Goal: Information Seeking & Learning: Compare options

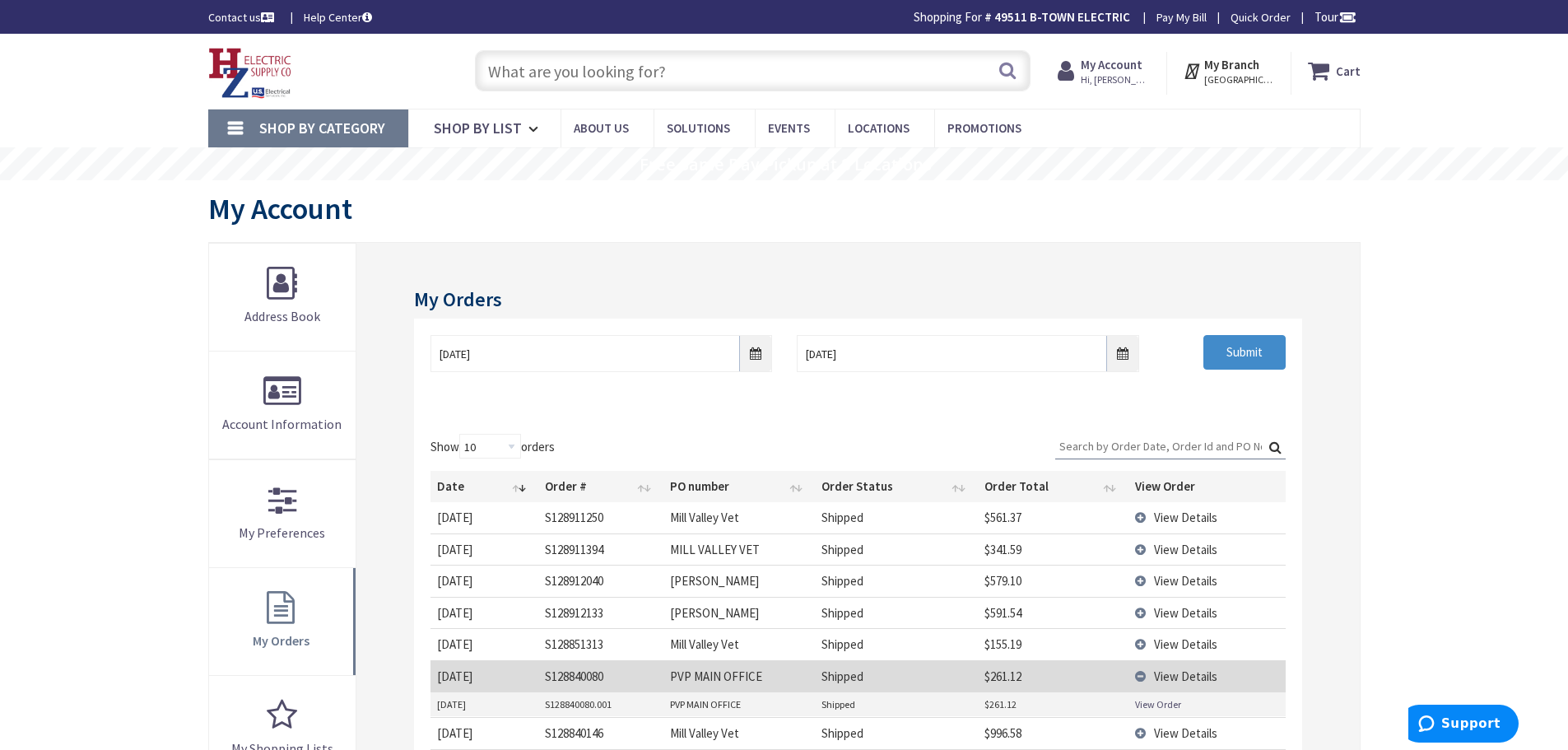
click at [542, 78] on input "text" at bounding box center [753, 71] width 556 height 41
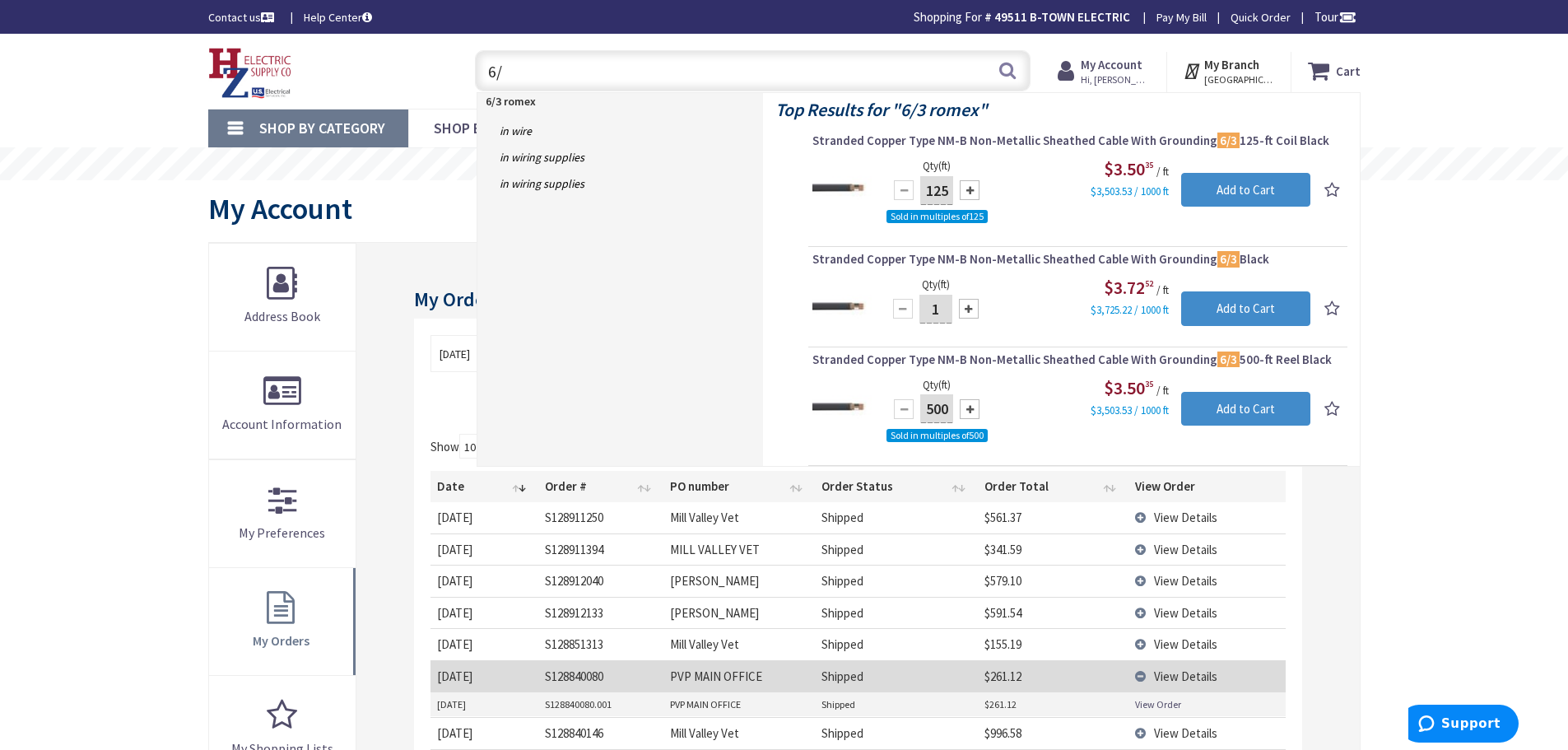
type input "6"
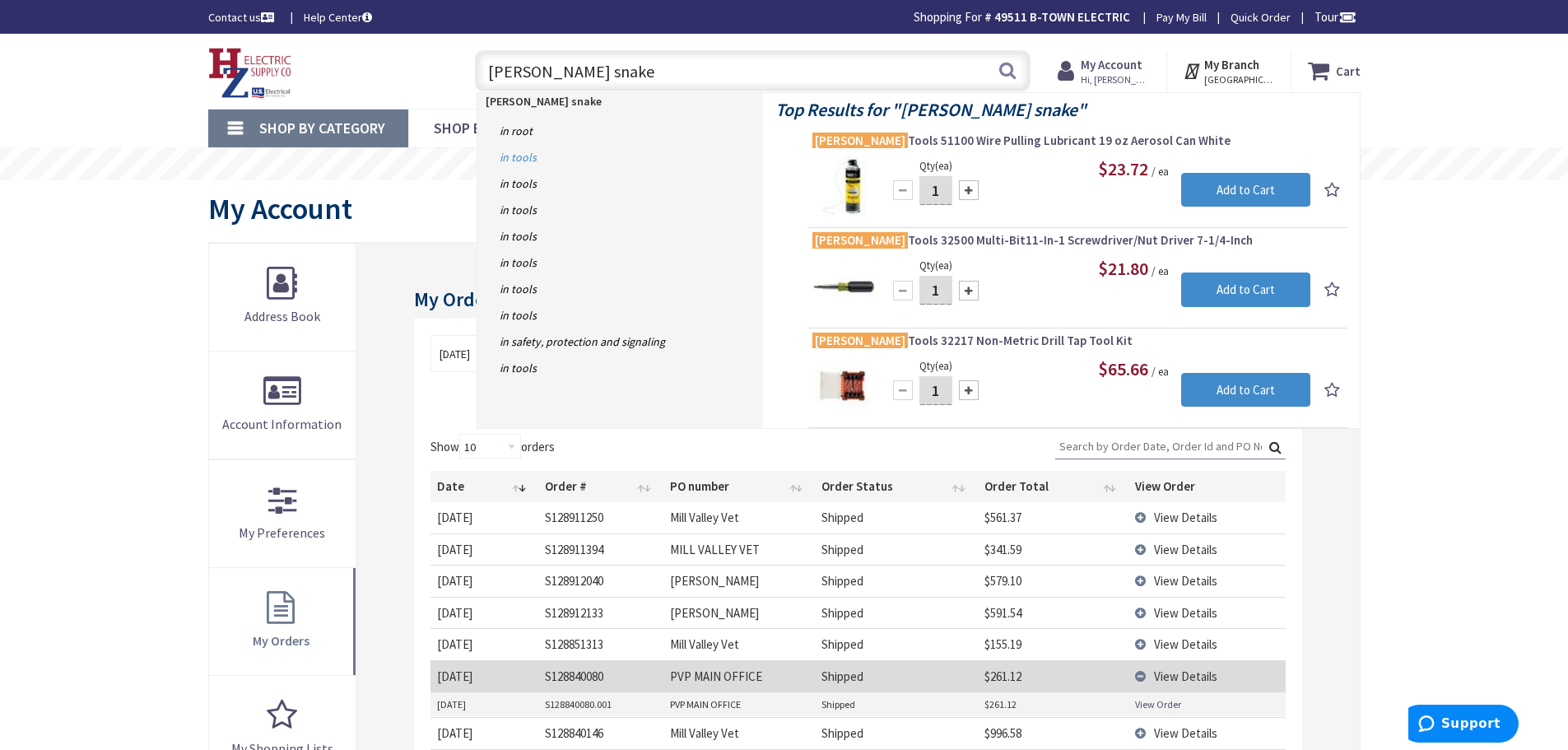
type input "klein snake"
click at [518, 161] on link "in Tools" at bounding box center [619, 157] width 286 height 27
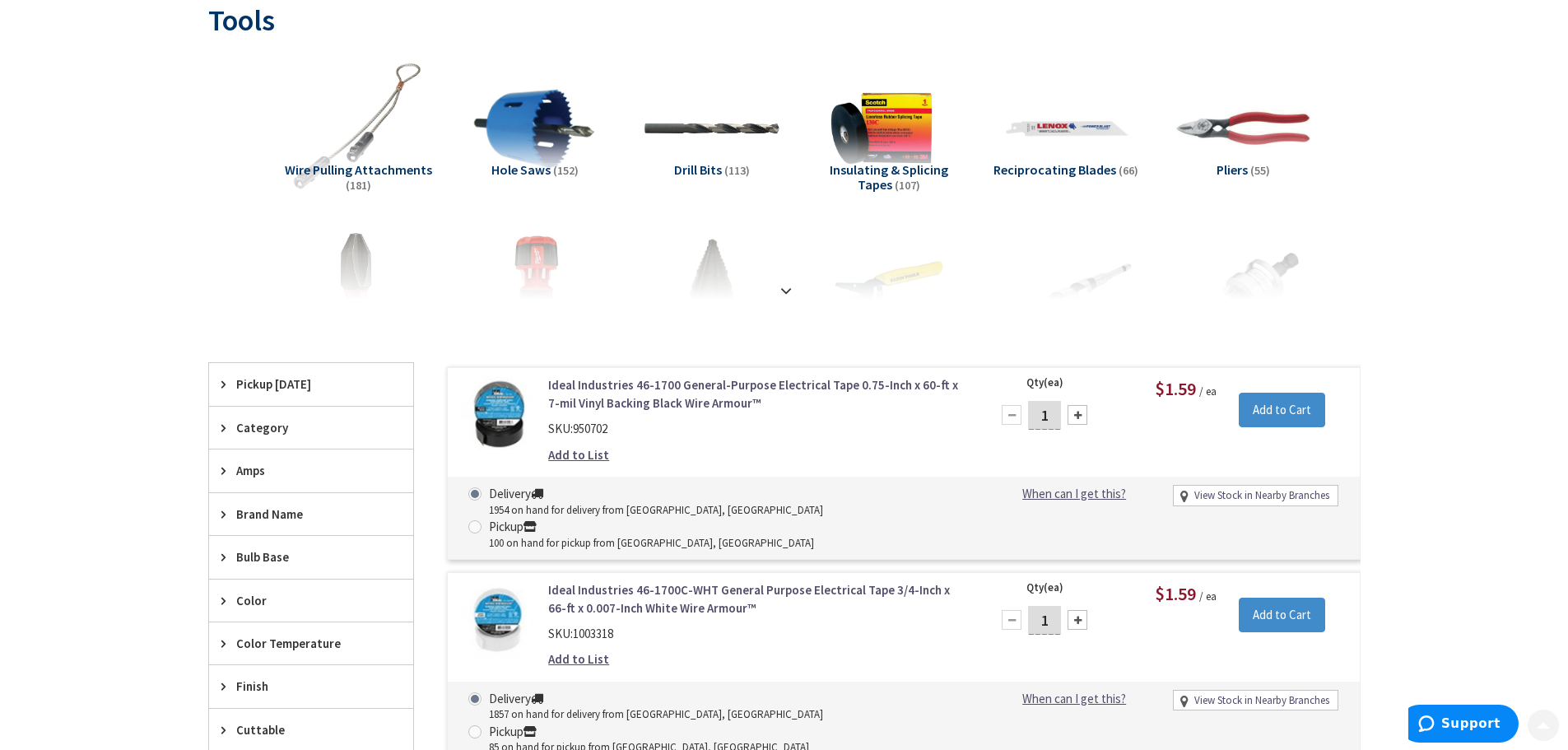
scroll to position [330, 0]
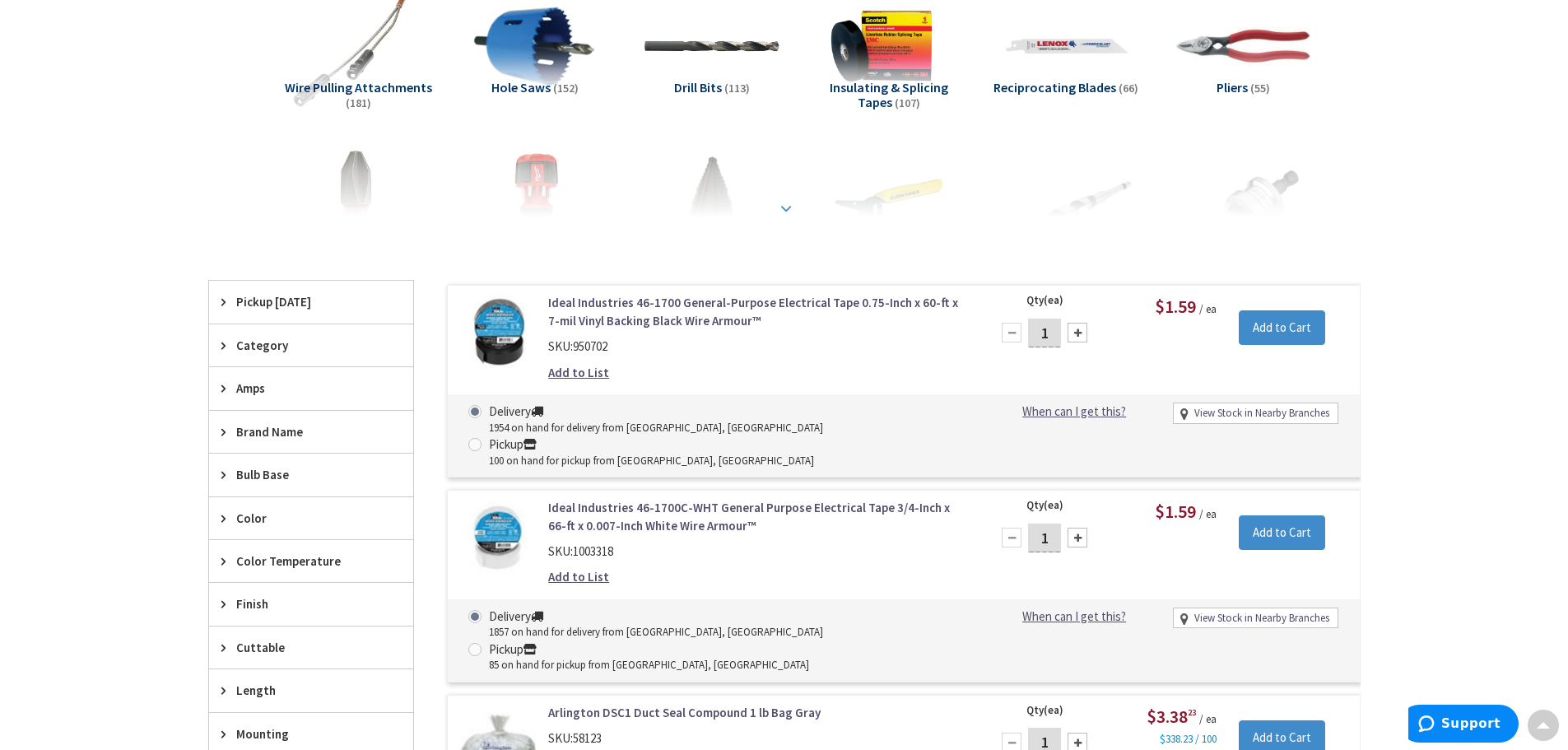
click at [782, 204] on strong at bounding box center [786, 208] width 20 height 18
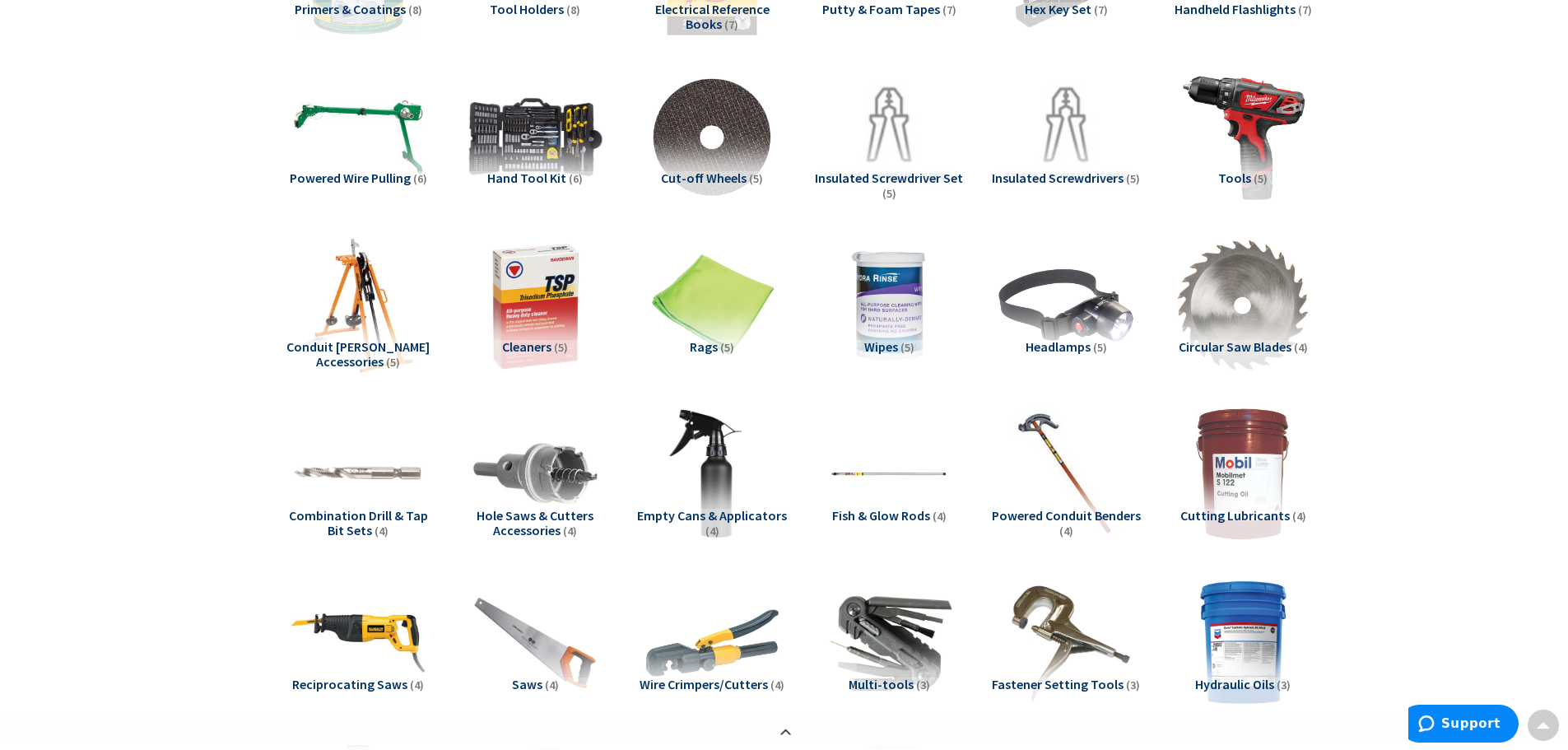
scroll to position [1976, 0]
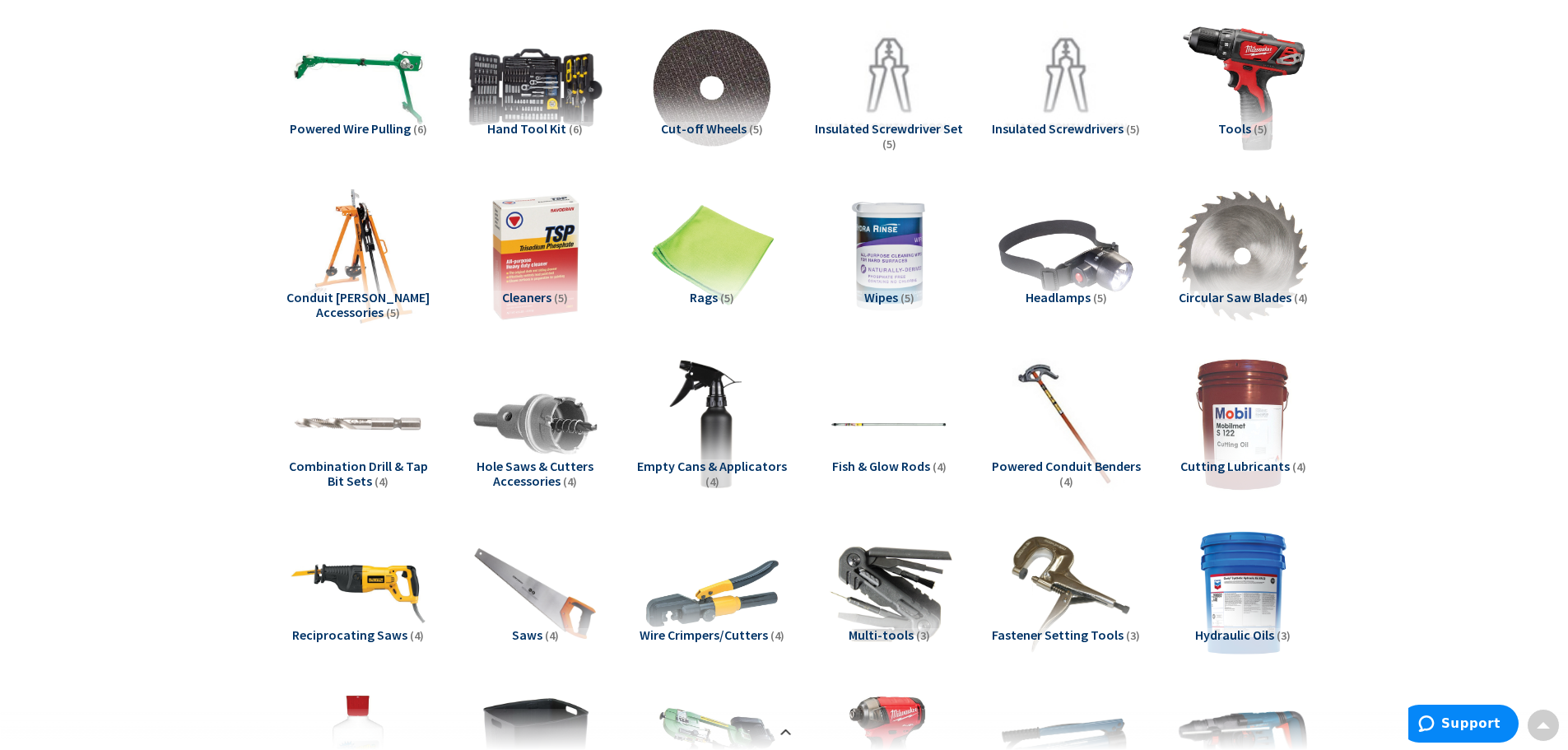
click at [886, 466] on span "Fish & Glow Rods" at bounding box center [881, 465] width 98 height 16
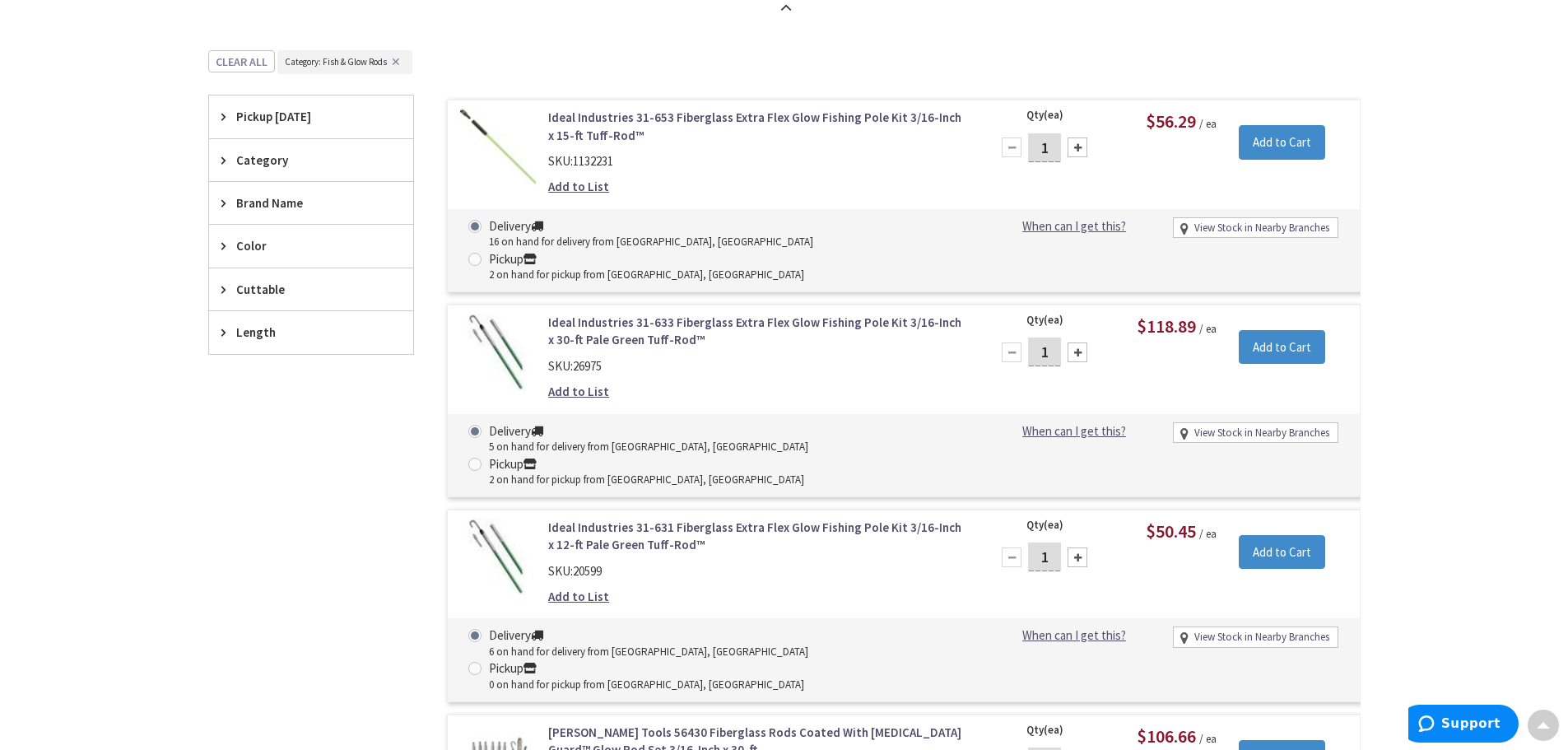
scroll to position [3128, 0]
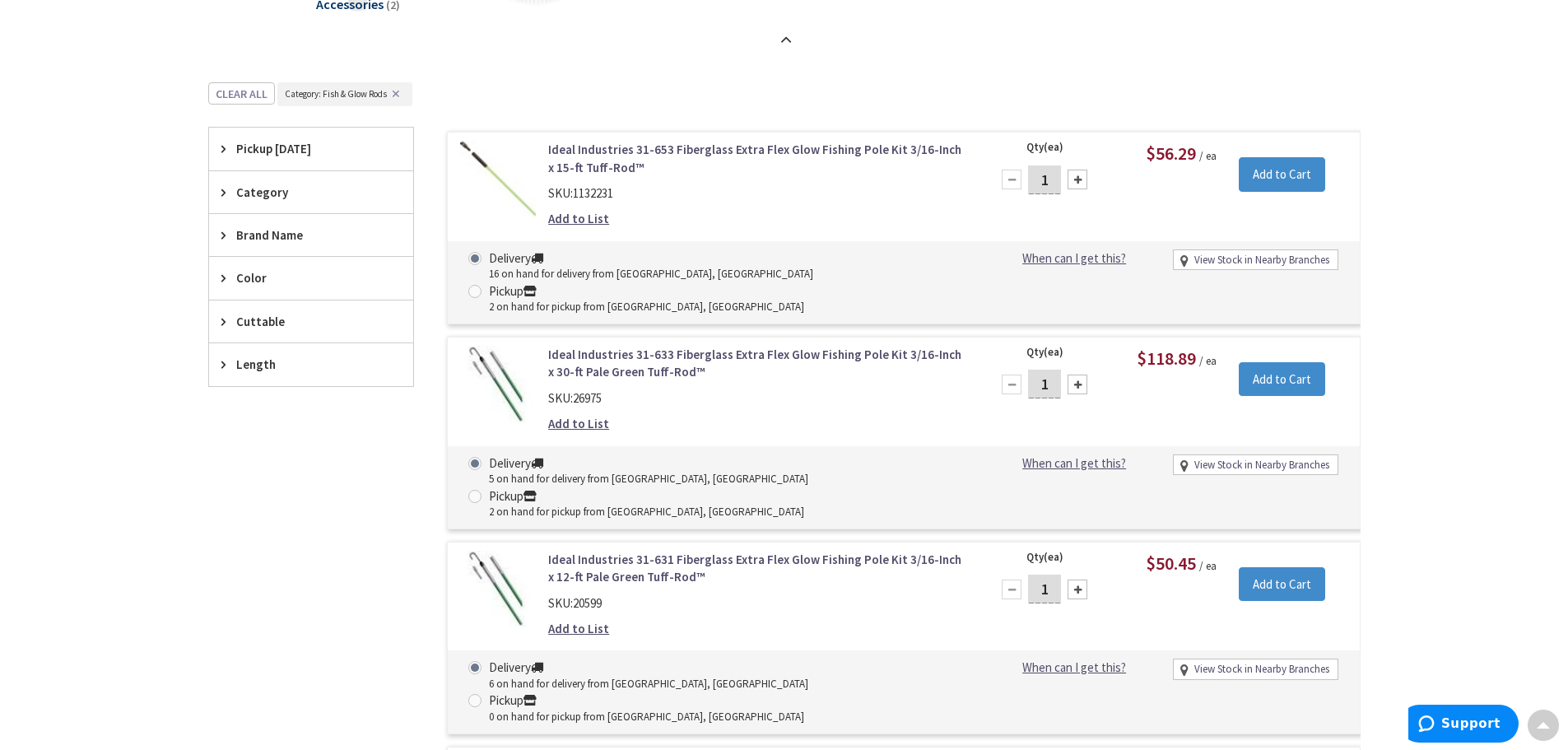
click at [602, 154] on link "Ideal Industries 31-653 Fiberglass Extra Flex Glow Fishing Pole Kit 3/16-Inch x…" at bounding box center [757, 158] width 419 height 35
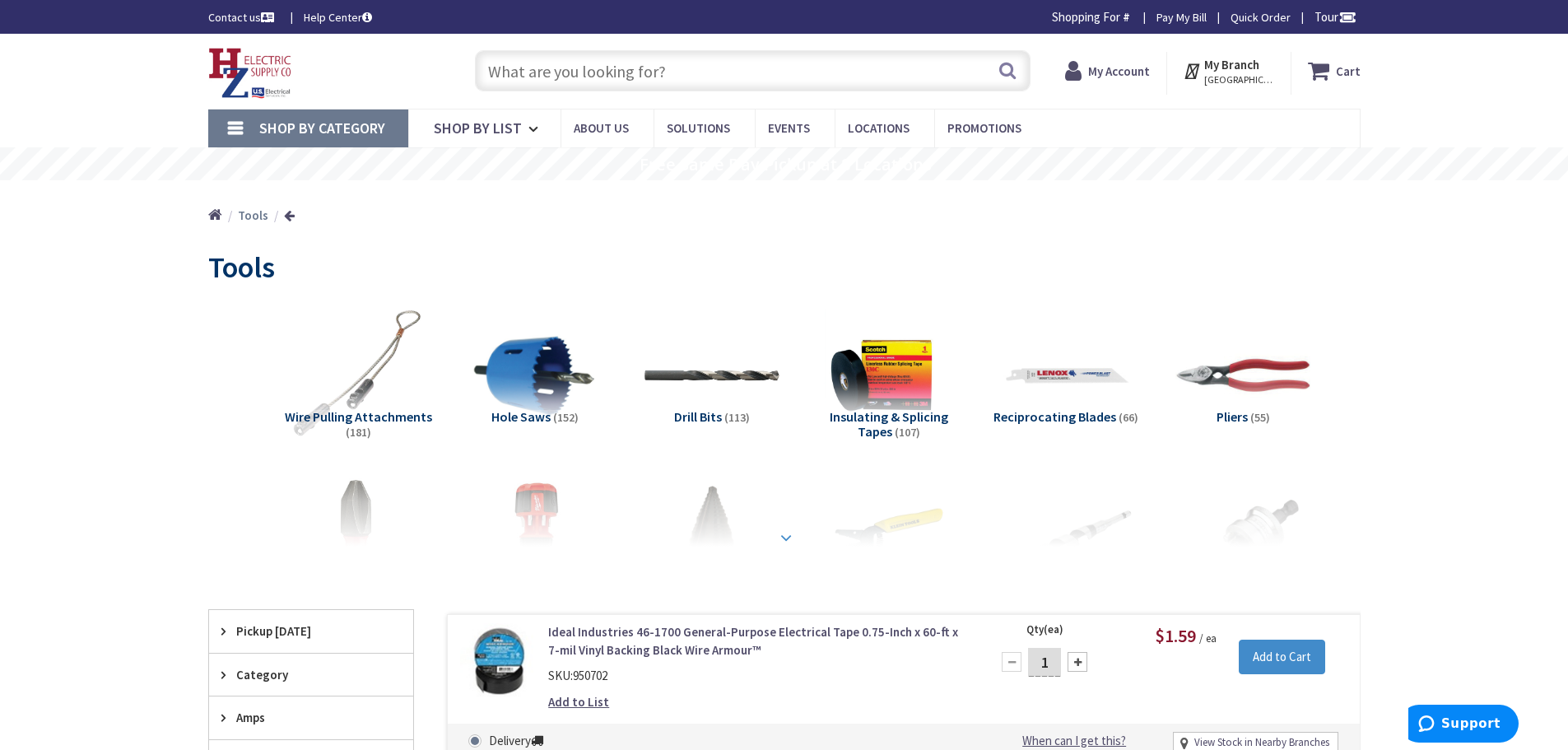
click at [787, 536] on strong at bounding box center [786, 537] width 20 height 18
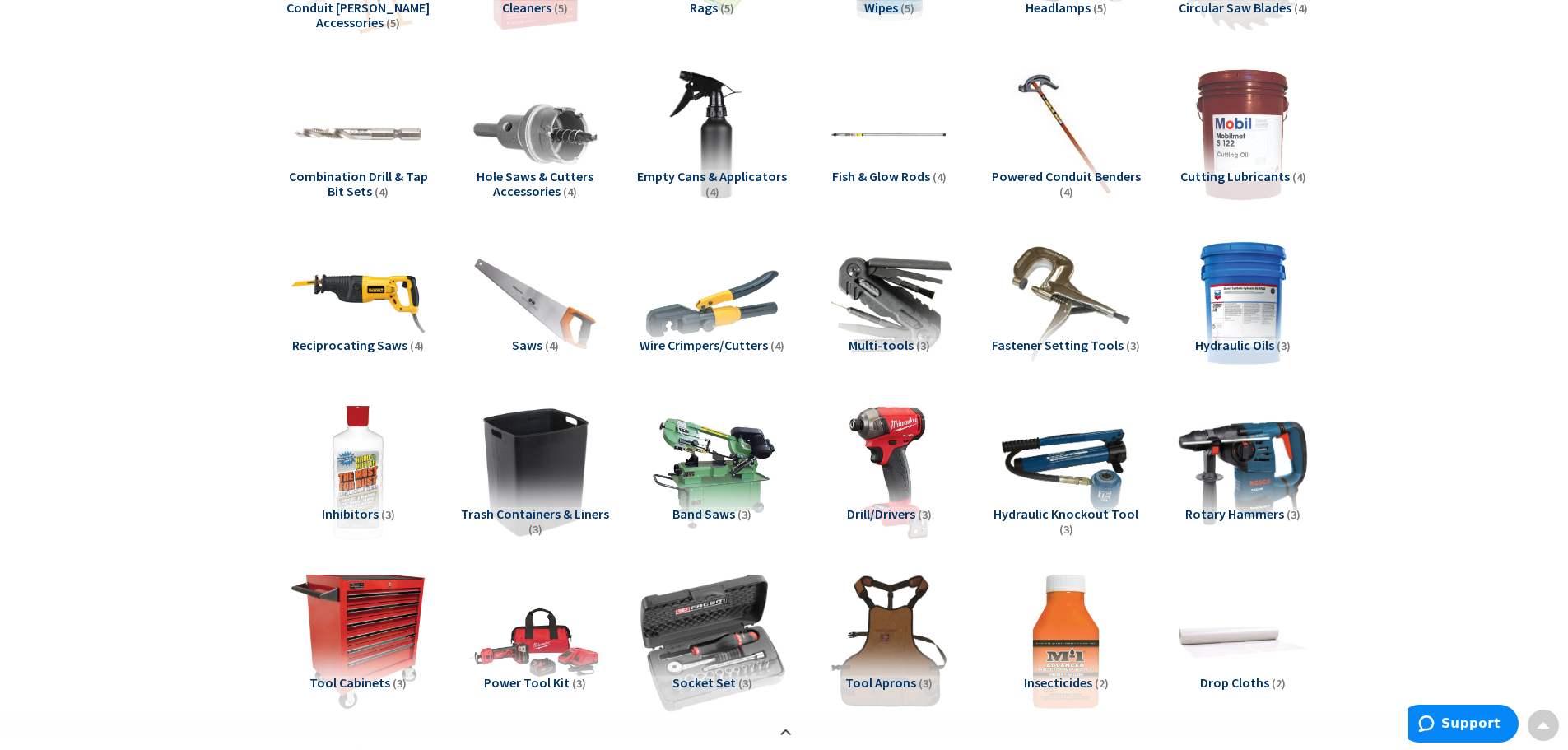
scroll to position [2223, 0]
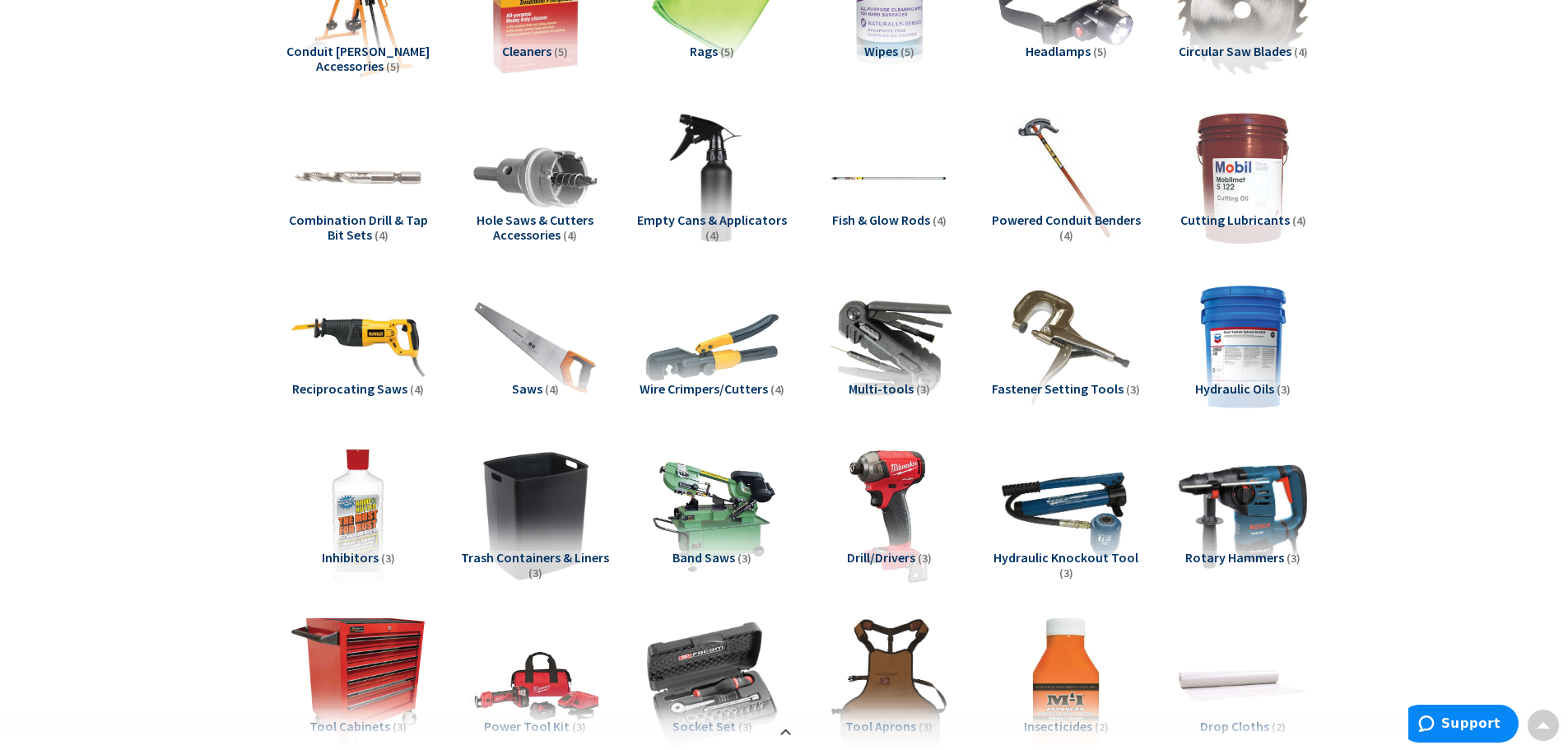
click at [892, 221] on span "Fish & Glow Rods" at bounding box center [881, 220] width 98 height 16
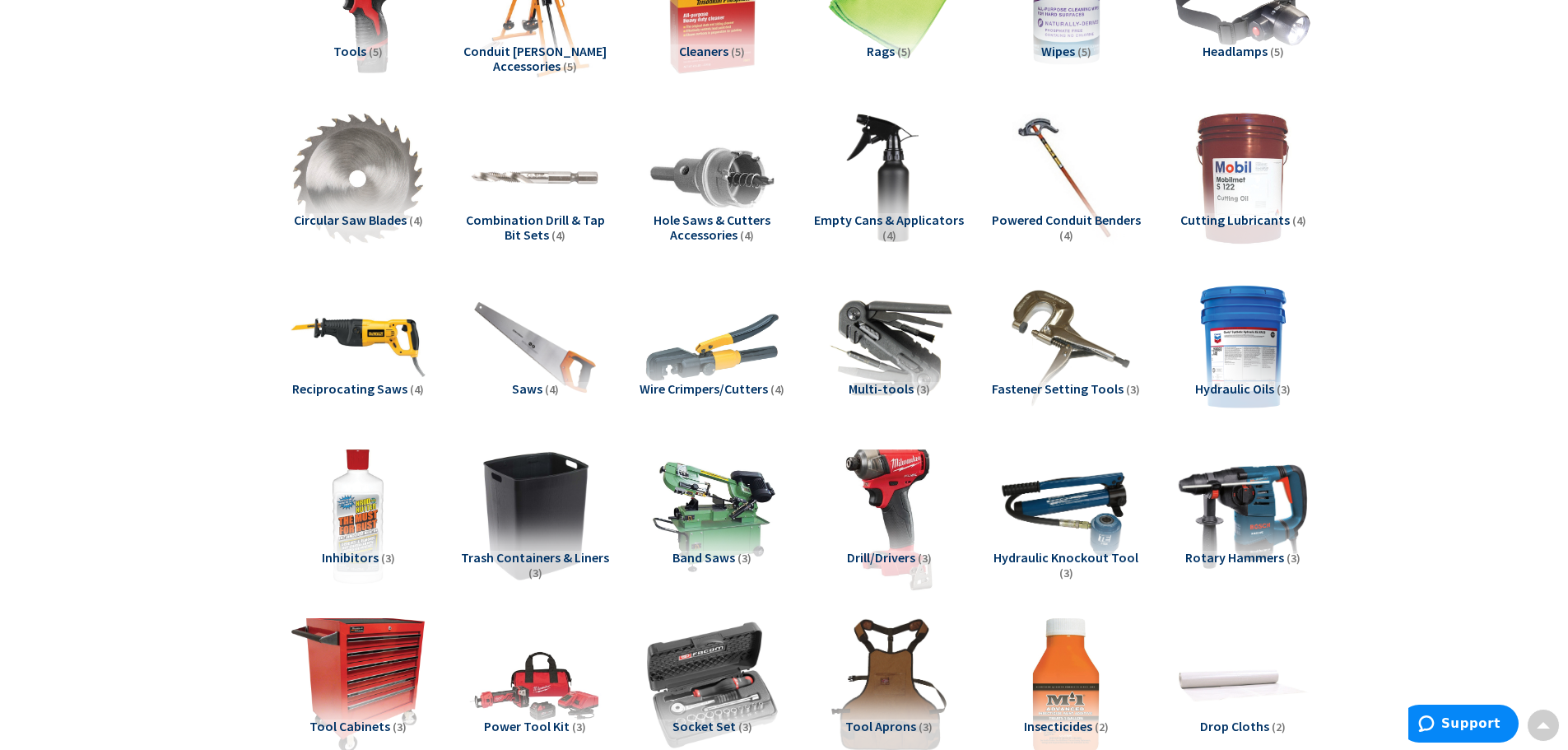
scroll to position [3210, 0]
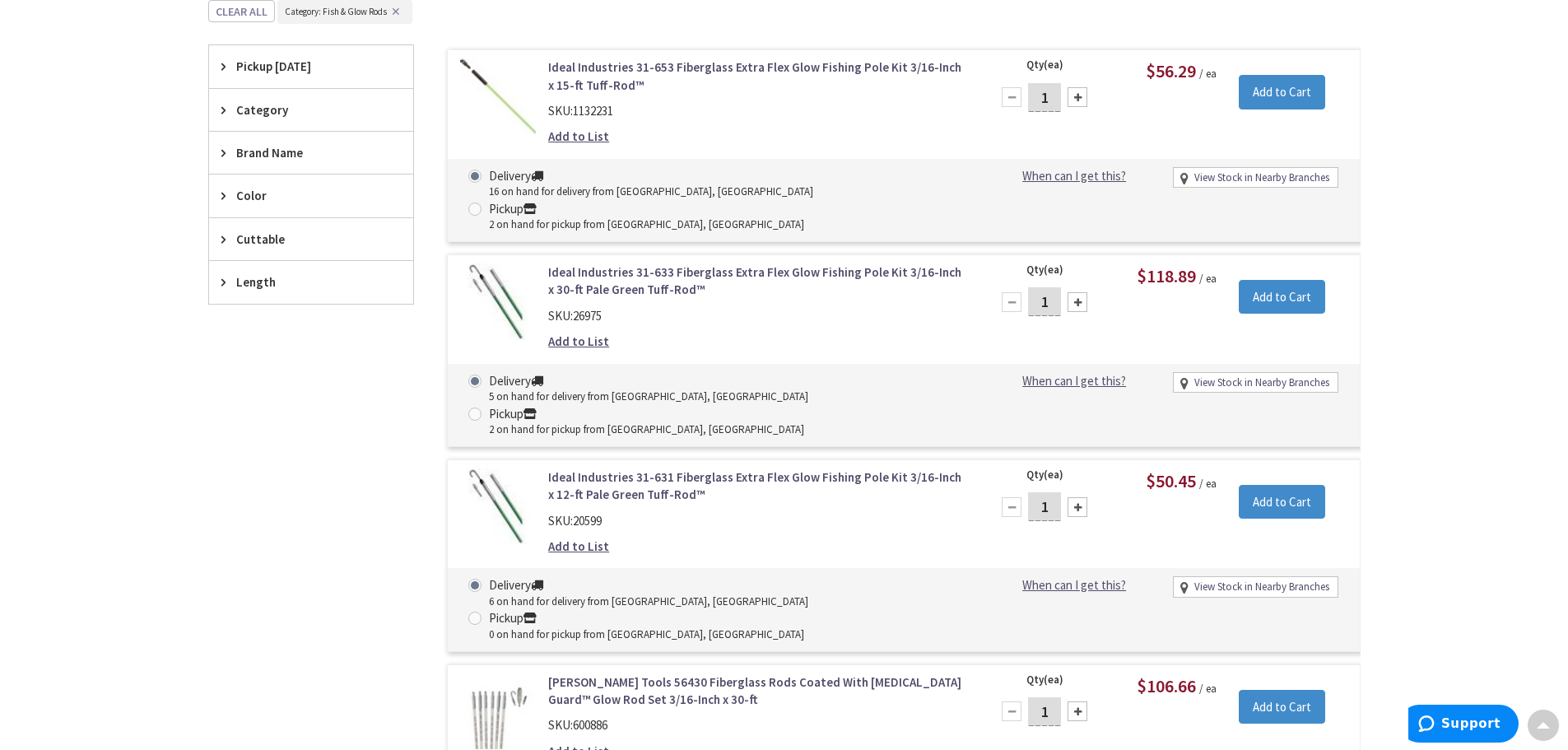
click at [675, 263] on link "Ideal Industries 31-633 Fiberglass Extra Flex Glow Fishing Pole Kit 3/16-Inch x…" at bounding box center [757, 281] width 419 height 35
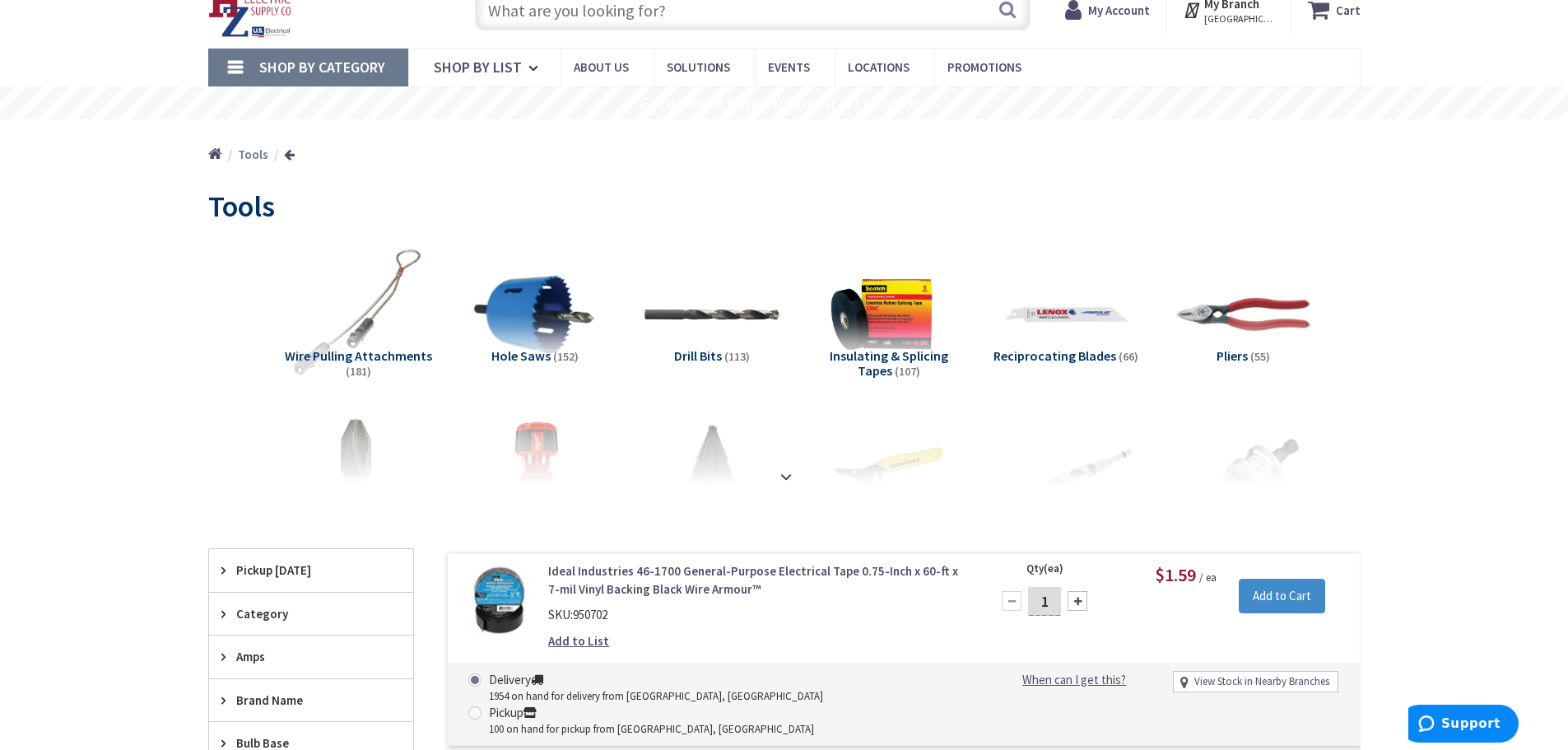
scroll to position [247, 0]
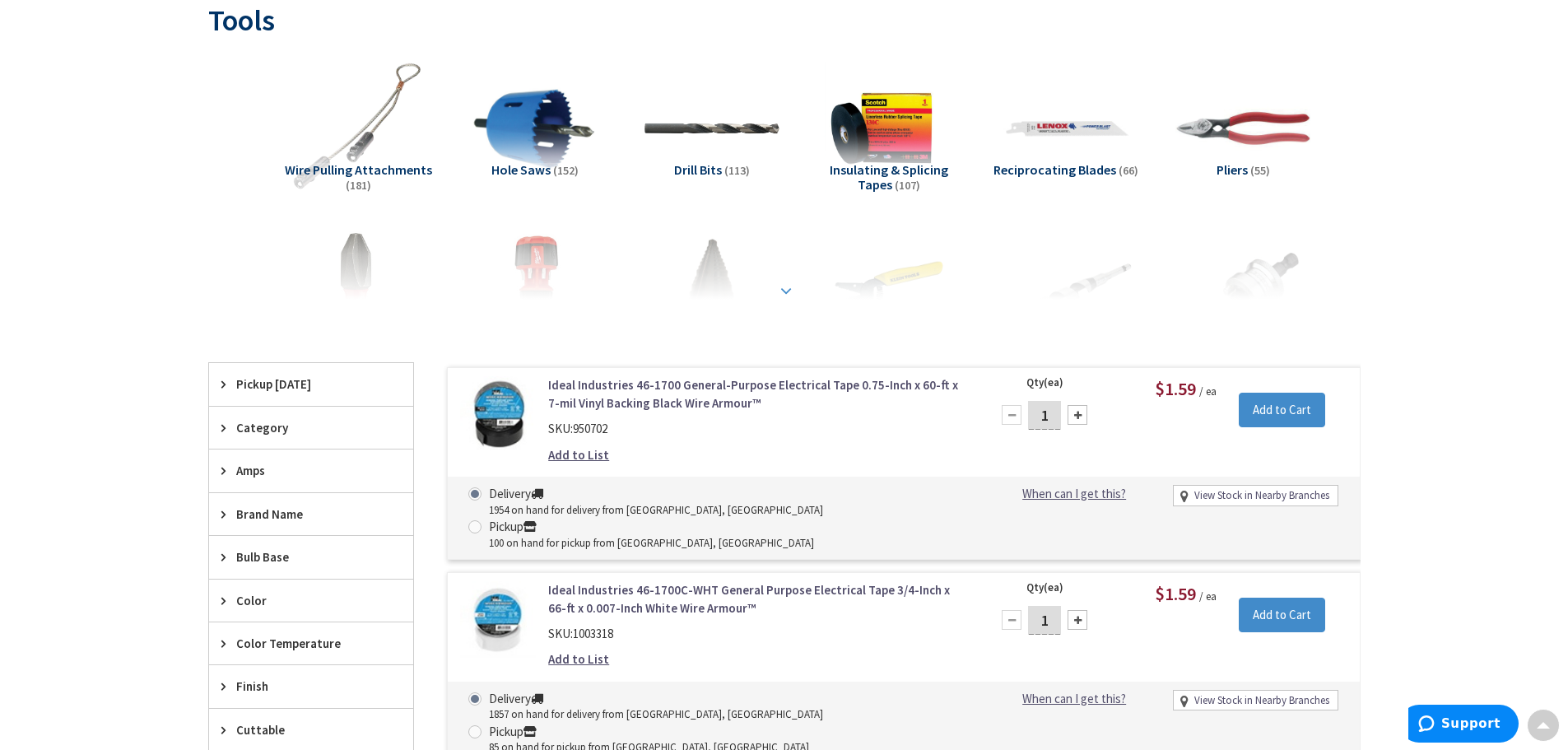
click at [787, 292] on strong at bounding box center [786, 290] width 20 height 18
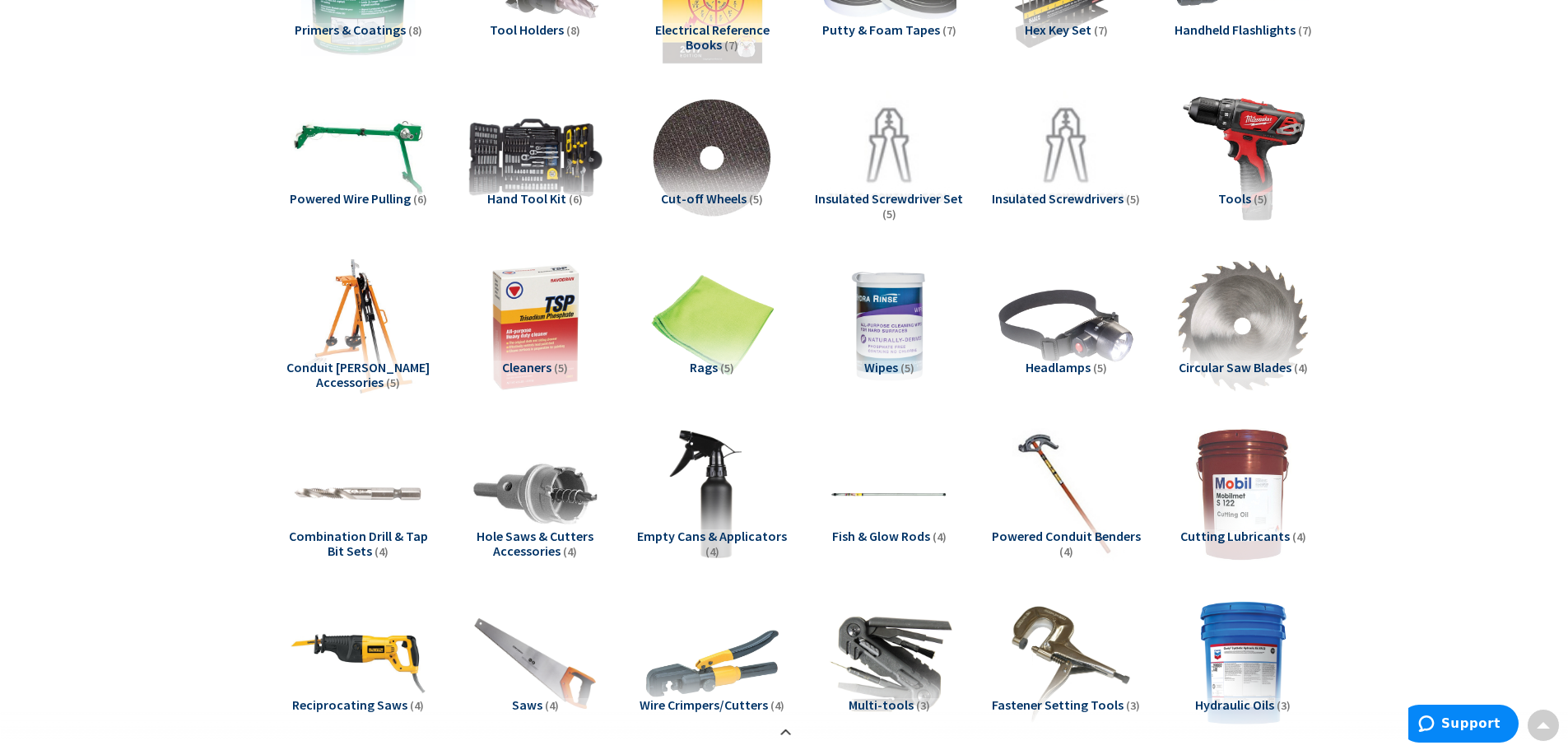
scroll to position [2059, 0]
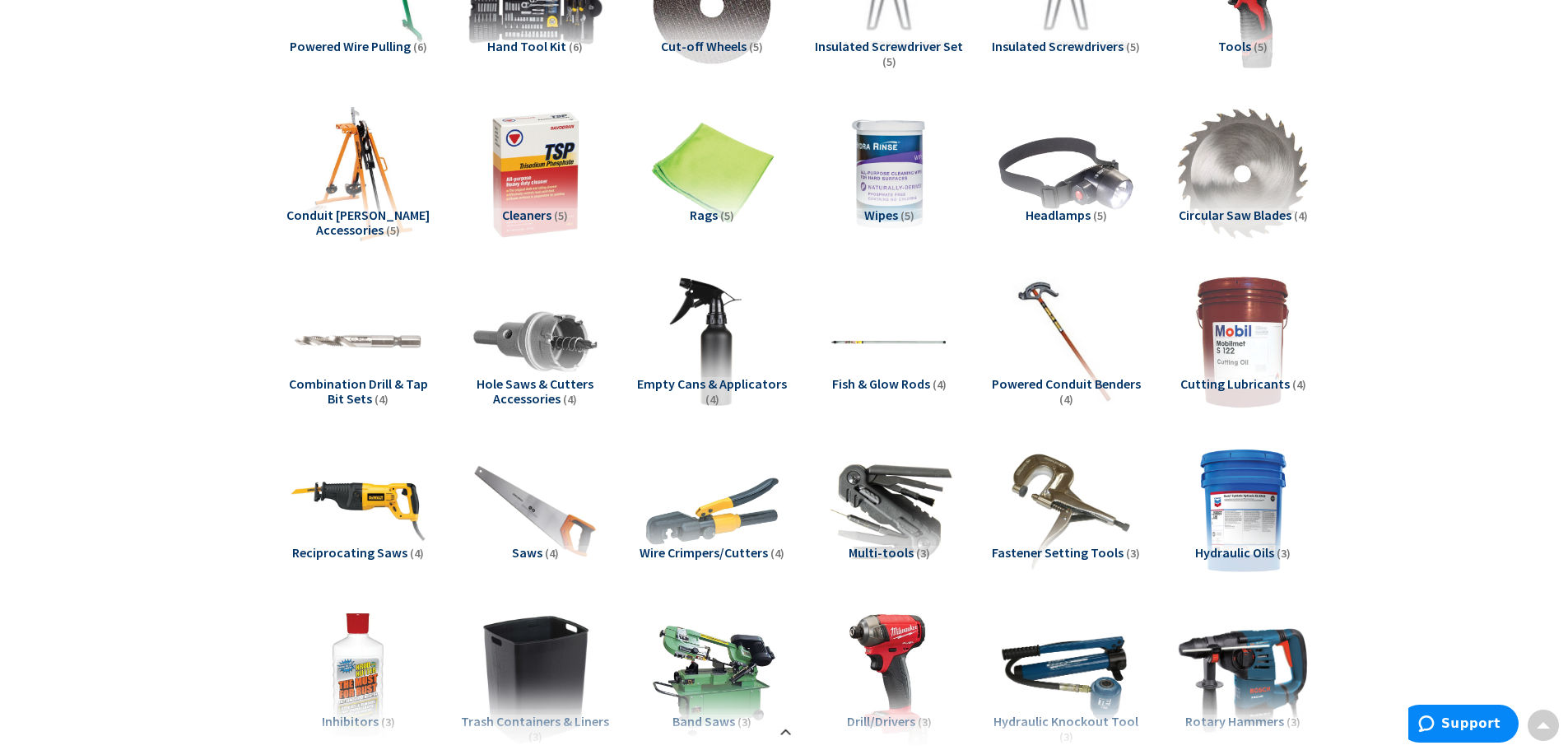
click at [875, 382] on span "Fish & Glow Rods" at bounding box center [881, 384] width 98 height 16
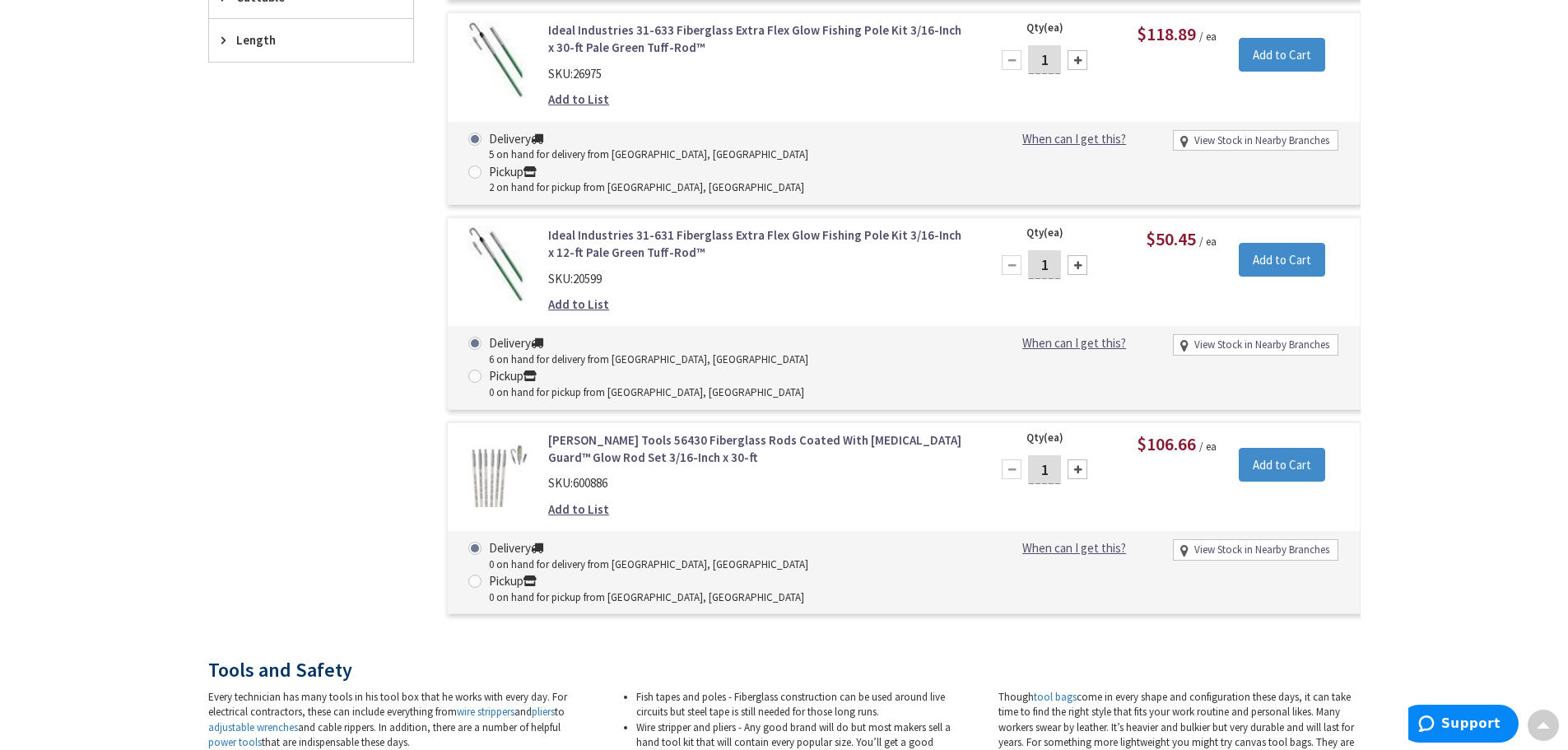
scroll to position [3457, 0]
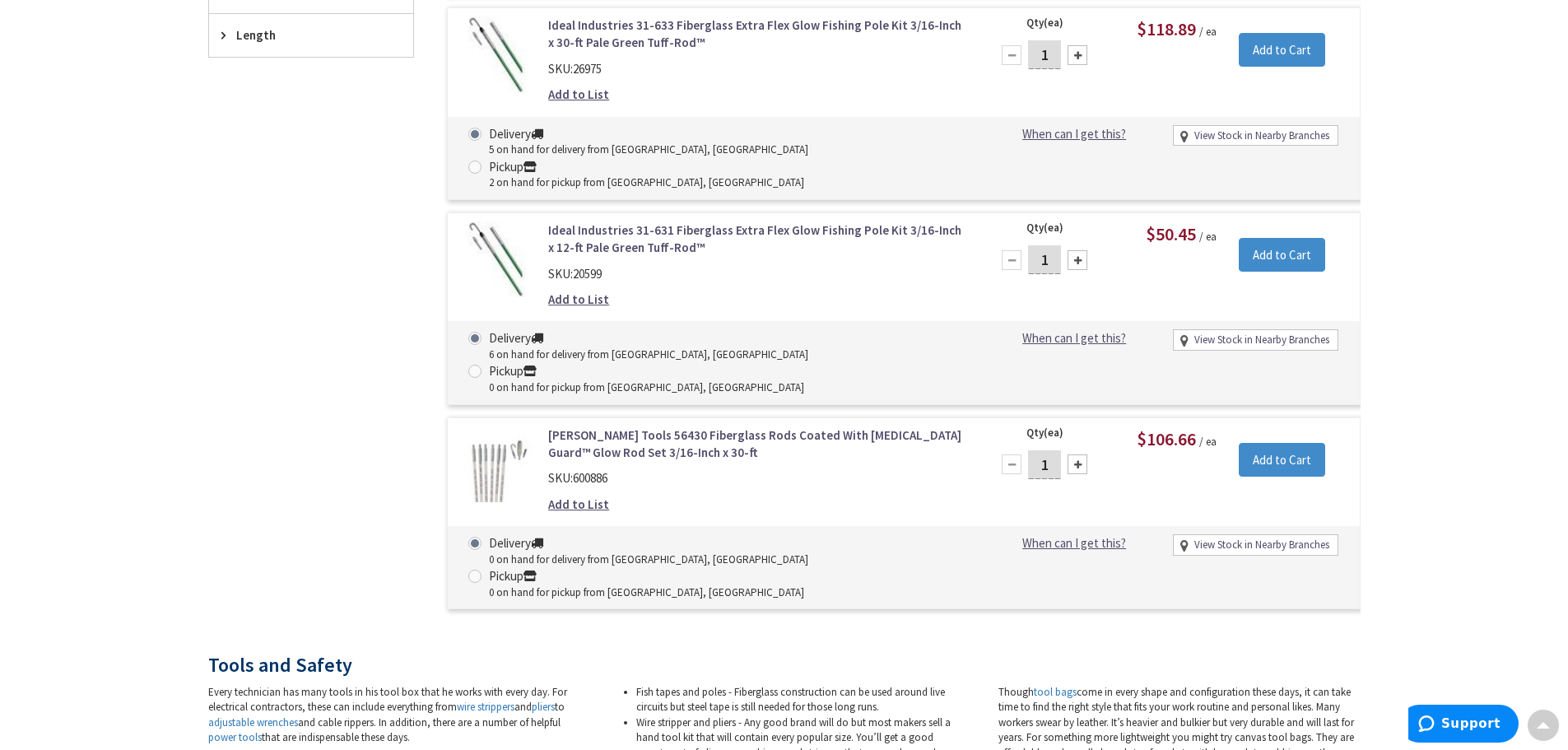
click at [644, 426] on link "[PERSON_NAME] Tools 56430 Fiberglass Rods Coated With [MEDICAL_DATA] Guard™ Glo…" at bounding box center [757, 444] width 419 height 35
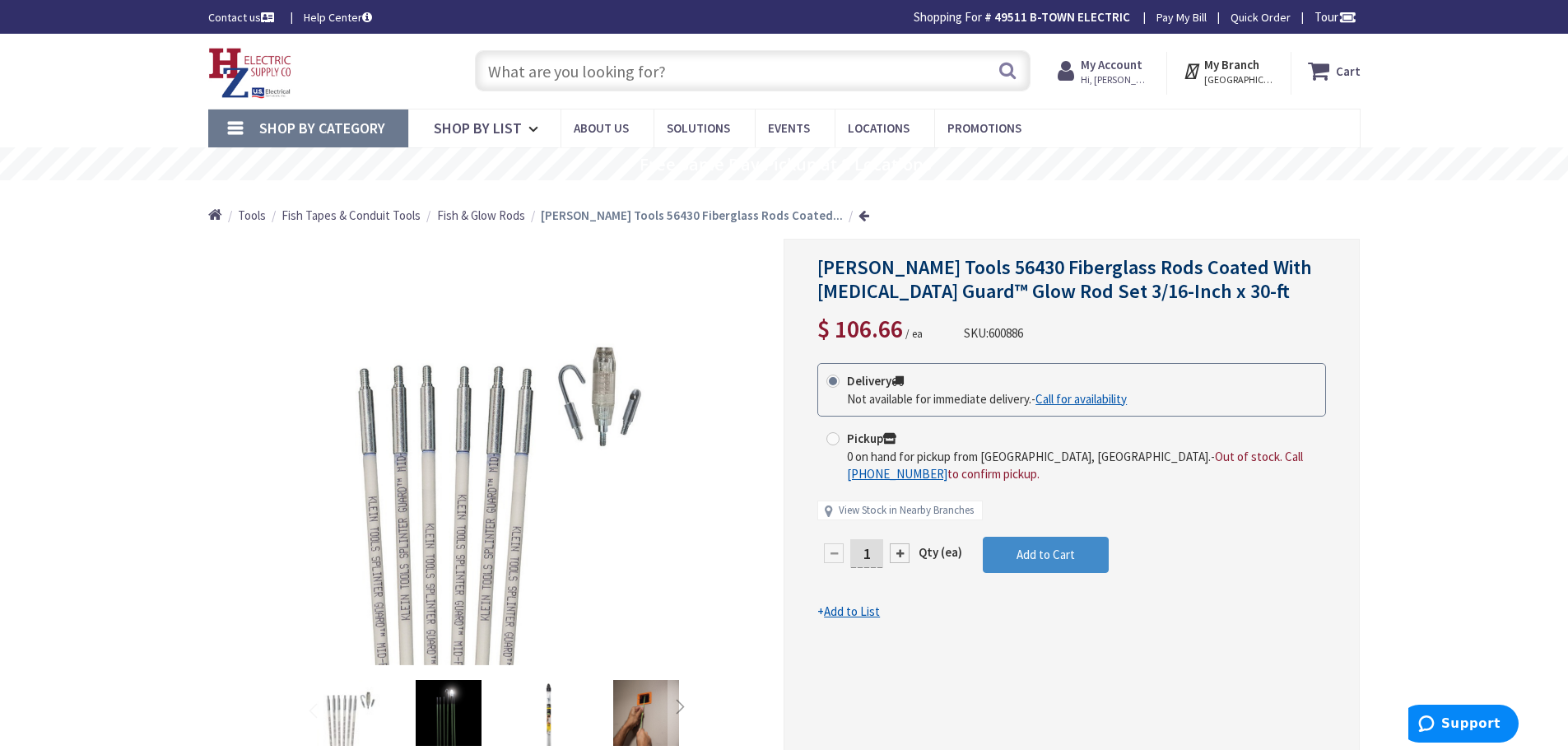
click at [505, 69] on input "text" at bounding box center [753, 71] width 556 height 41
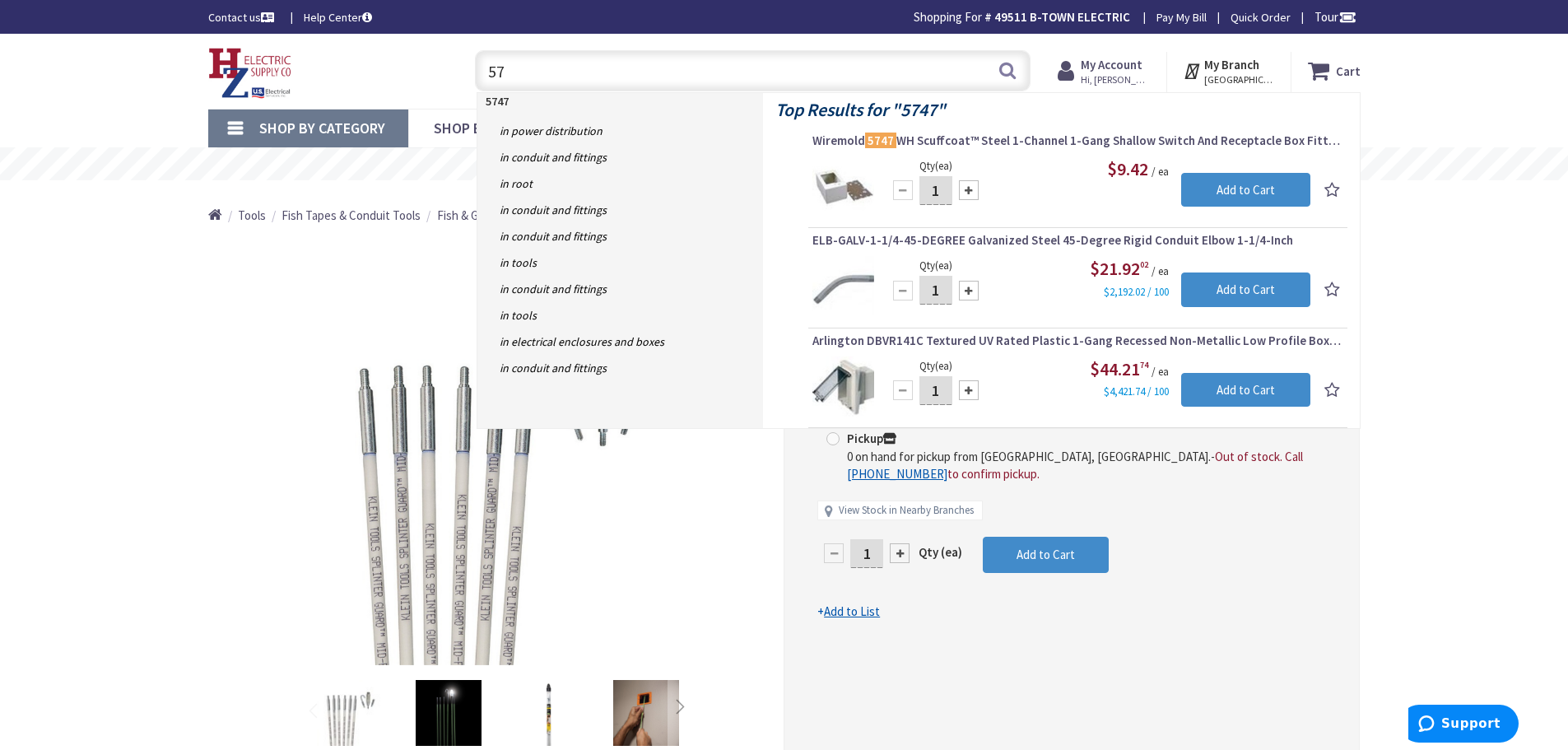
type input "5"
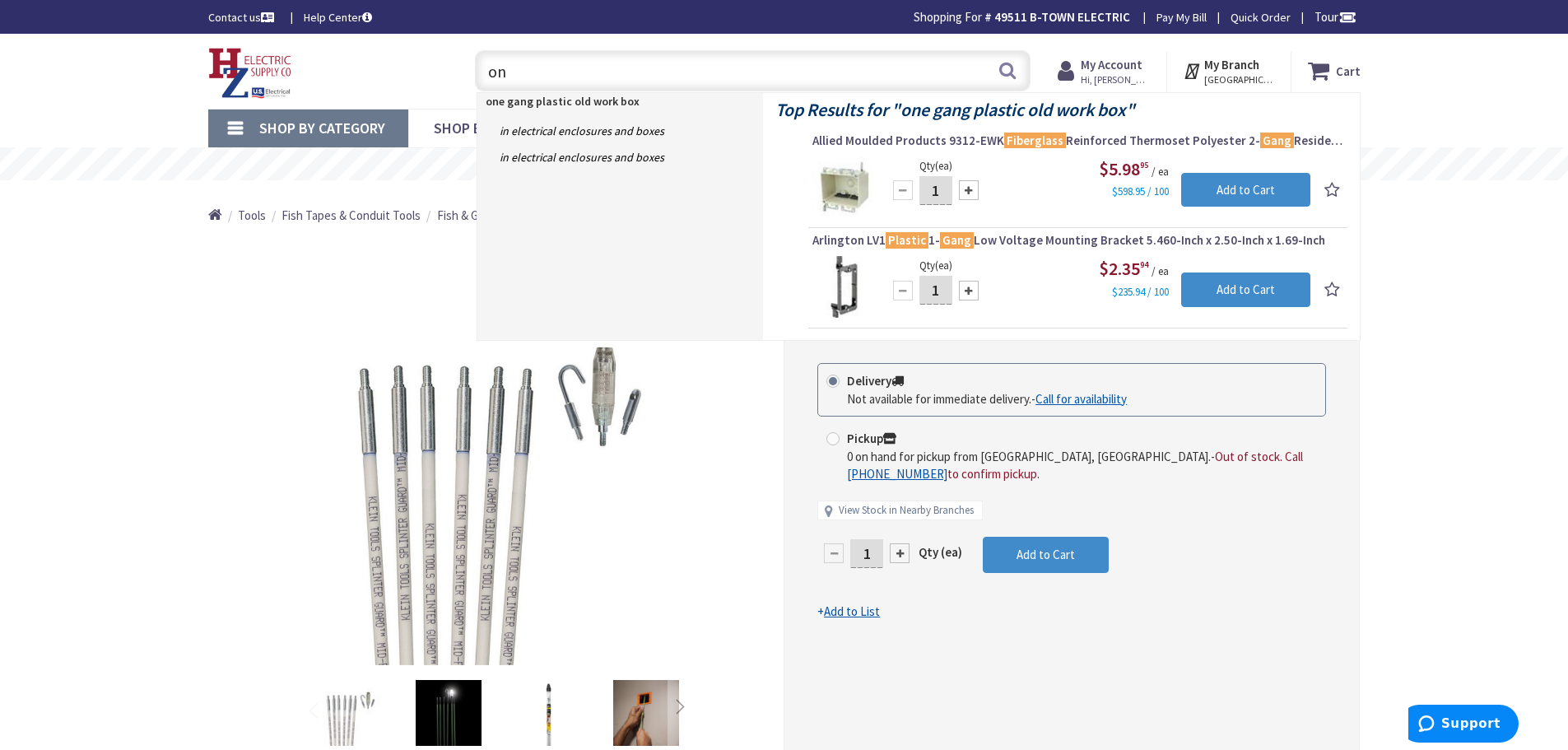
type input "o"
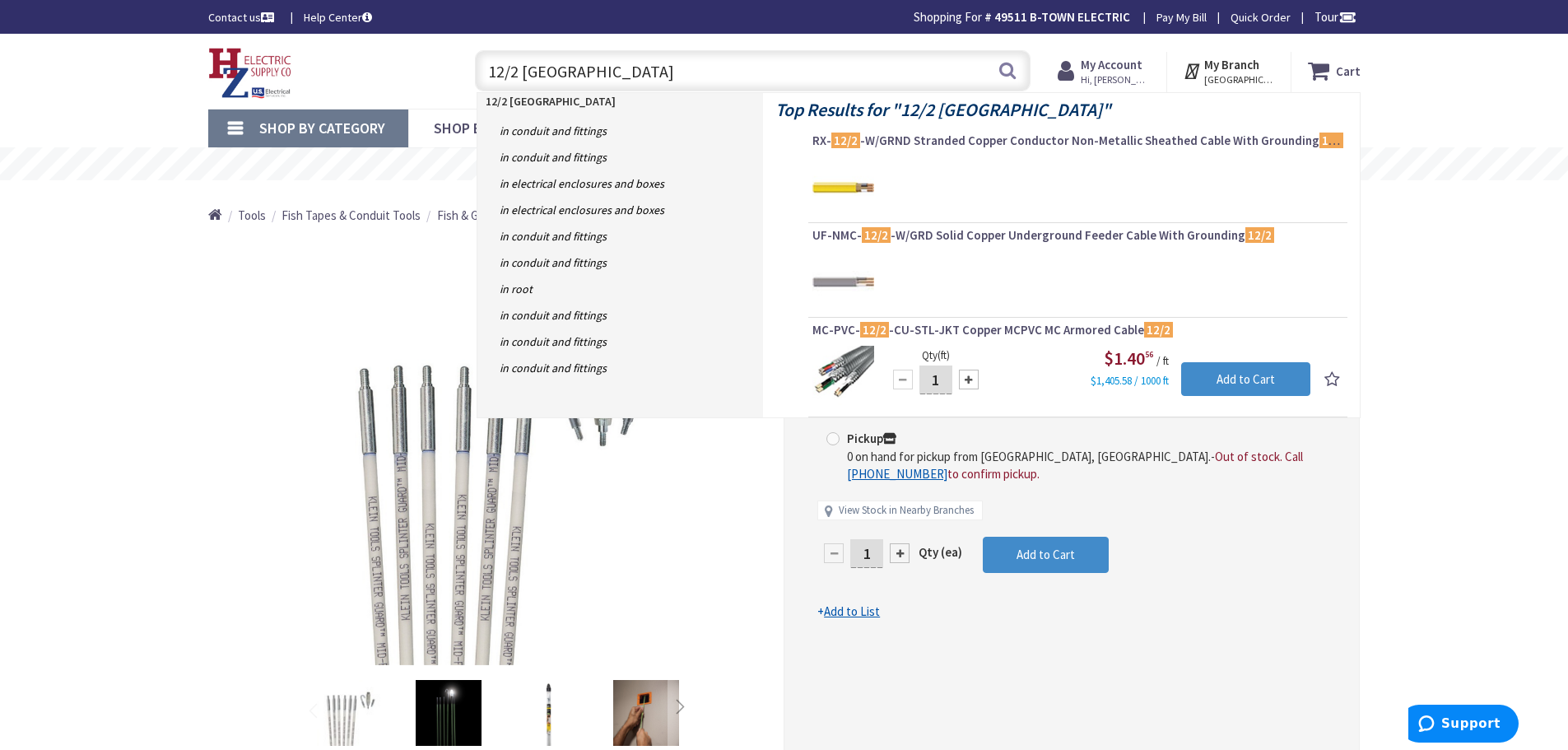
type input "12/2 romex"
